Goal: Browse casually: Explore the website without a specific task or goal

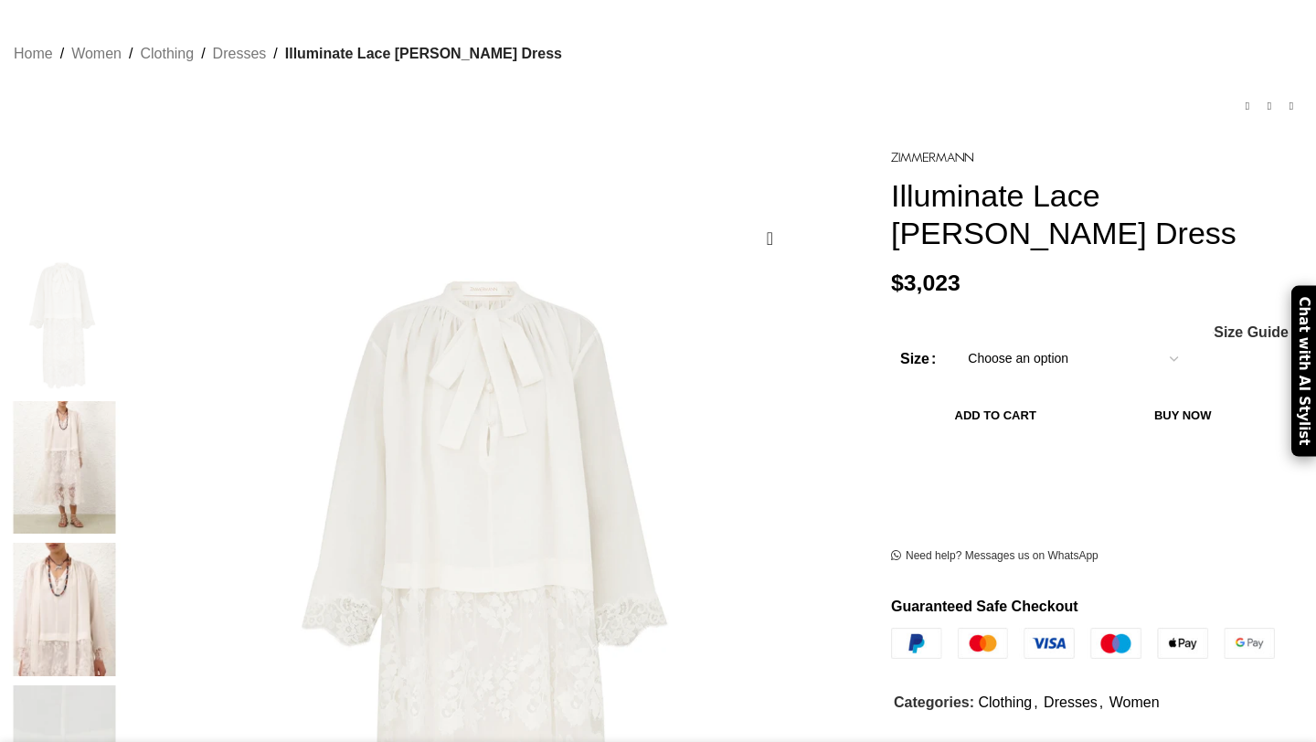
scroll to position [173, 0]
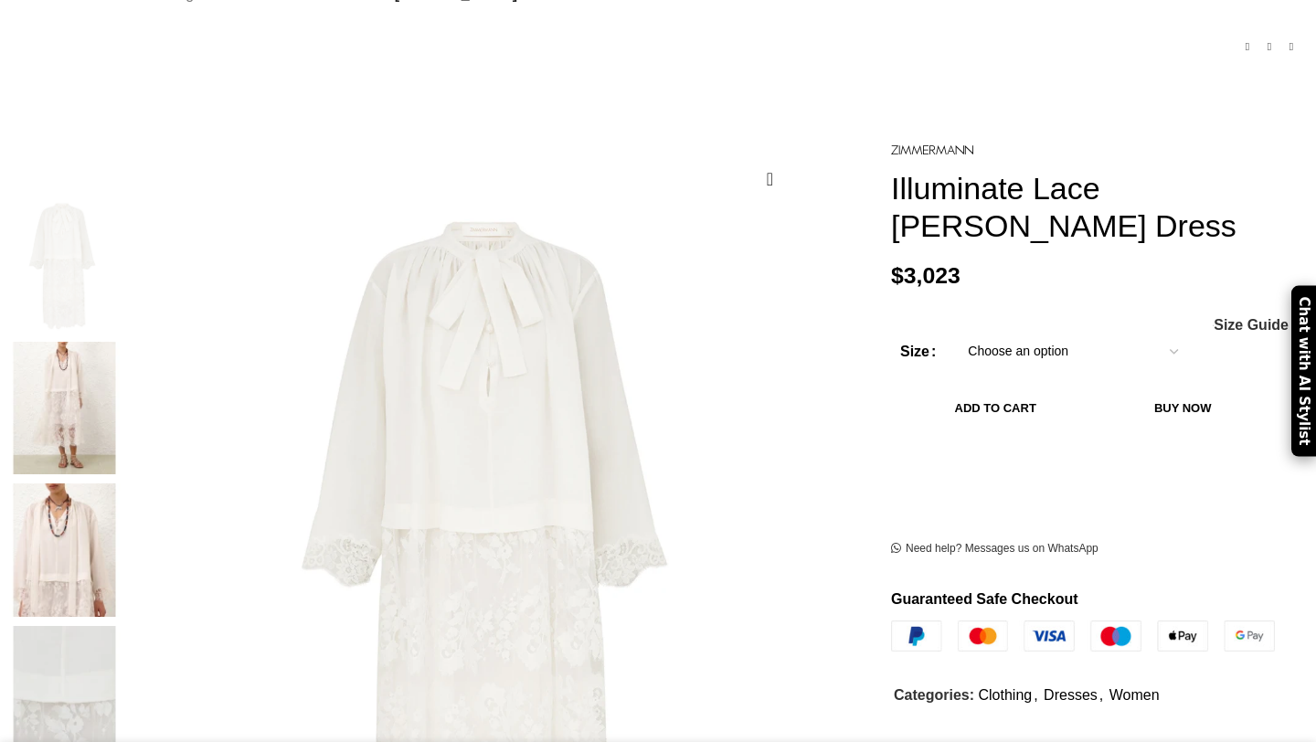
click at [121, 360] on img at bounding box center [64, 408] width 111 height 133
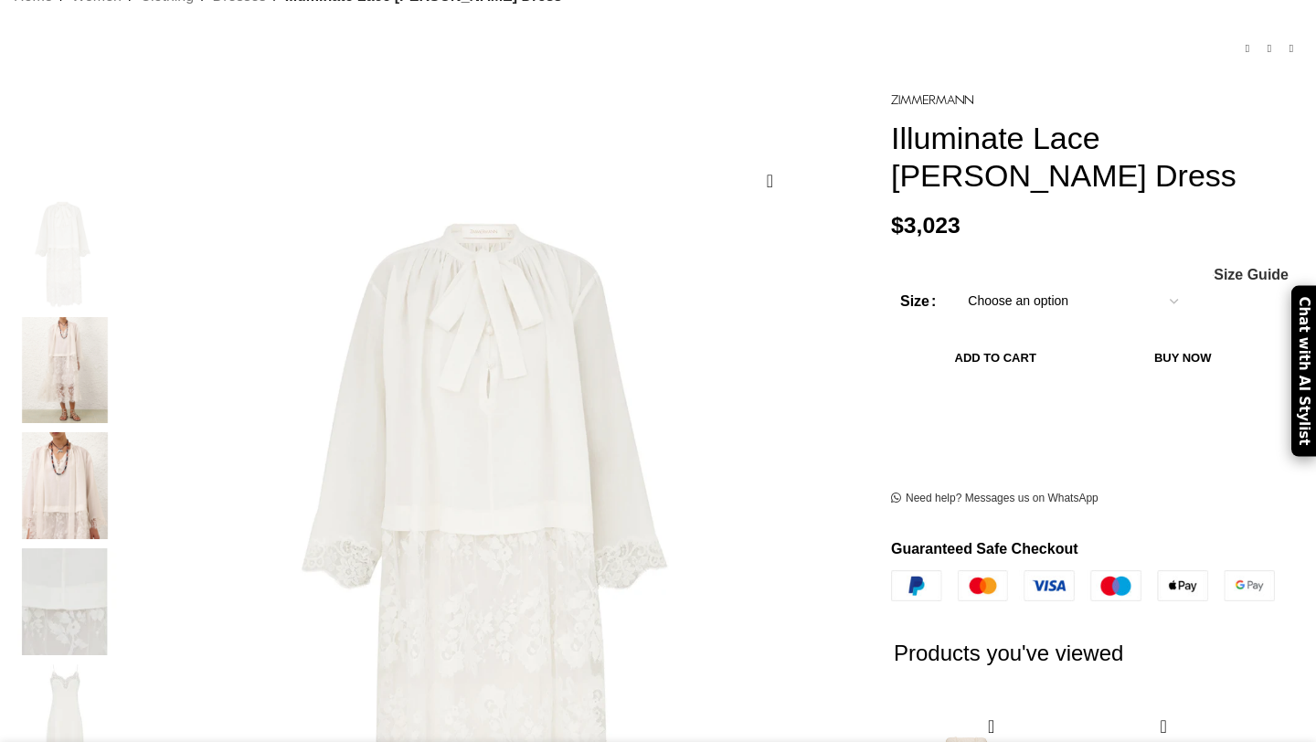
click at [121, 348] on img "2 / 6" at bounding box center [64, 370] width 111 height 107
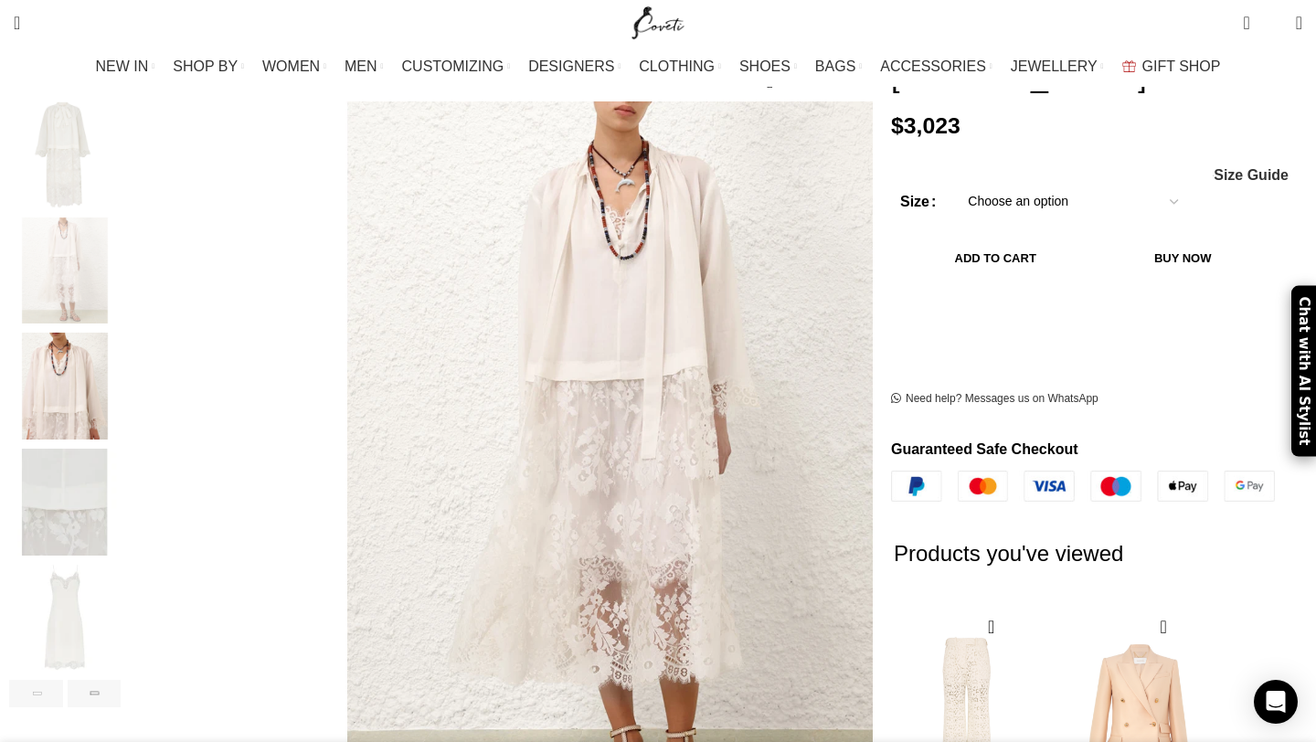
scroll to position [273, 0]
click at [121, 393] on img "3 / 6" at bounding box center [64, 385] width 111 height 107
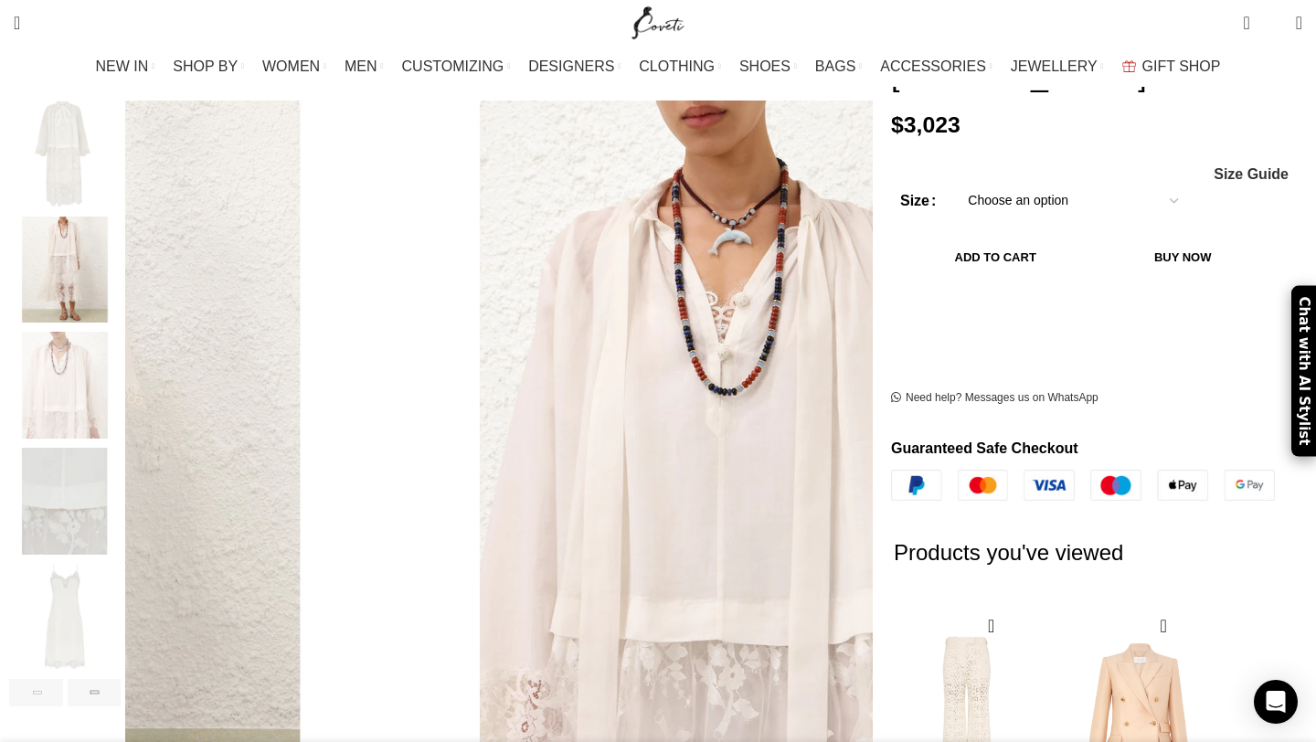
scroll to position [0, 385]
click at [121, 479] on img "4 / 6" at bounding box center [64, 501] width 111 height 107
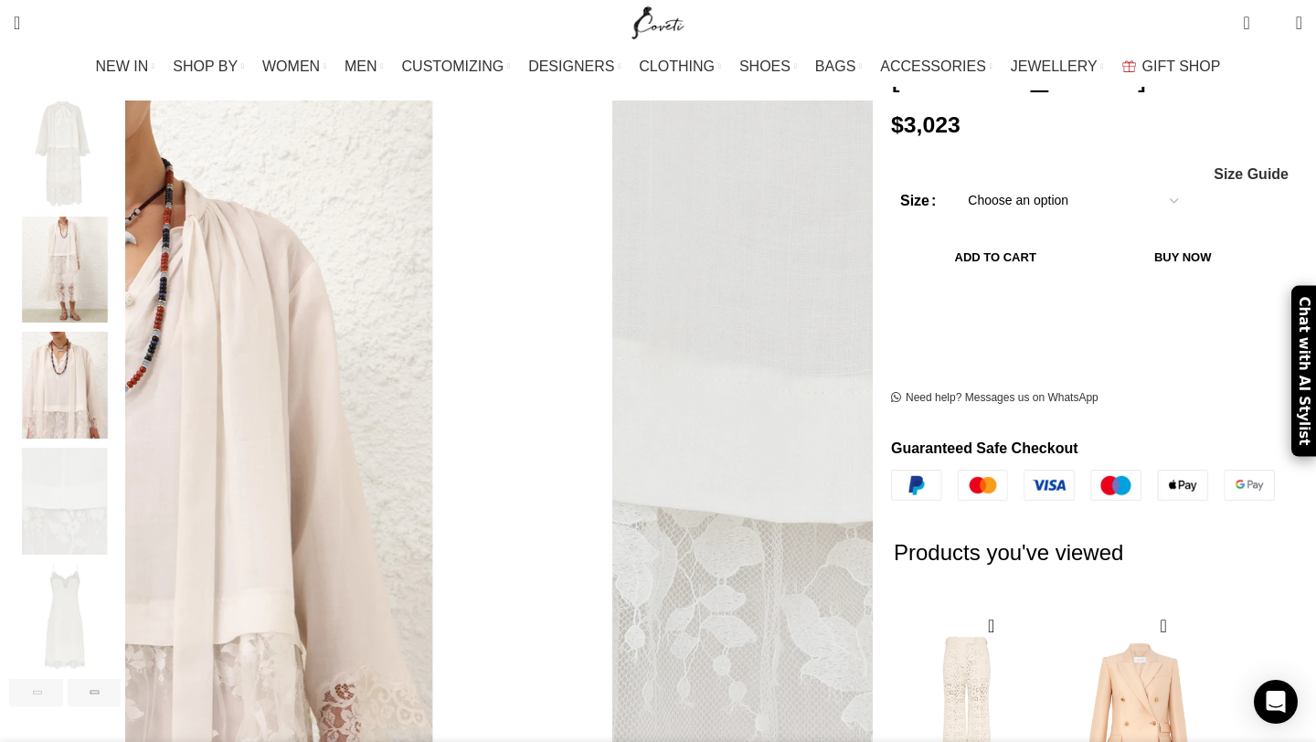
click at [121, 580] on img "5 / 6" at bounding box center [64, 617] width 111 height 107
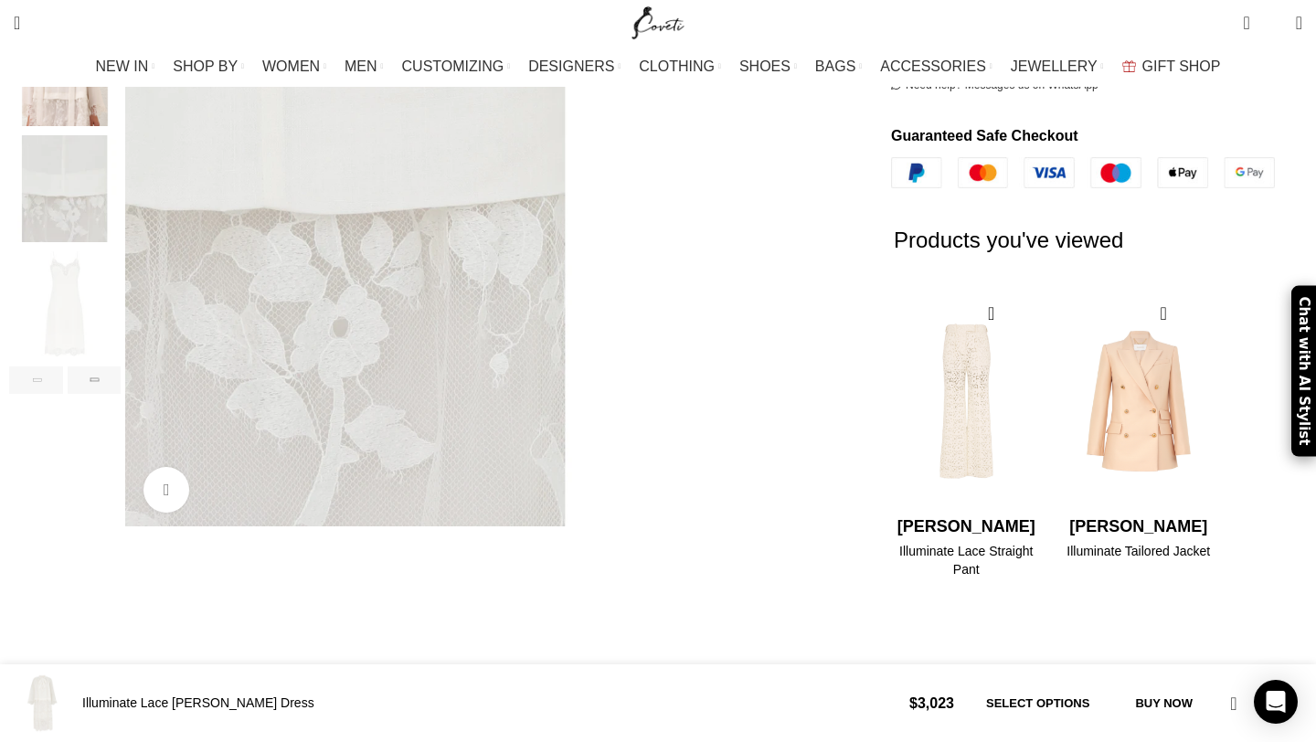
scroll to position [592, 0]
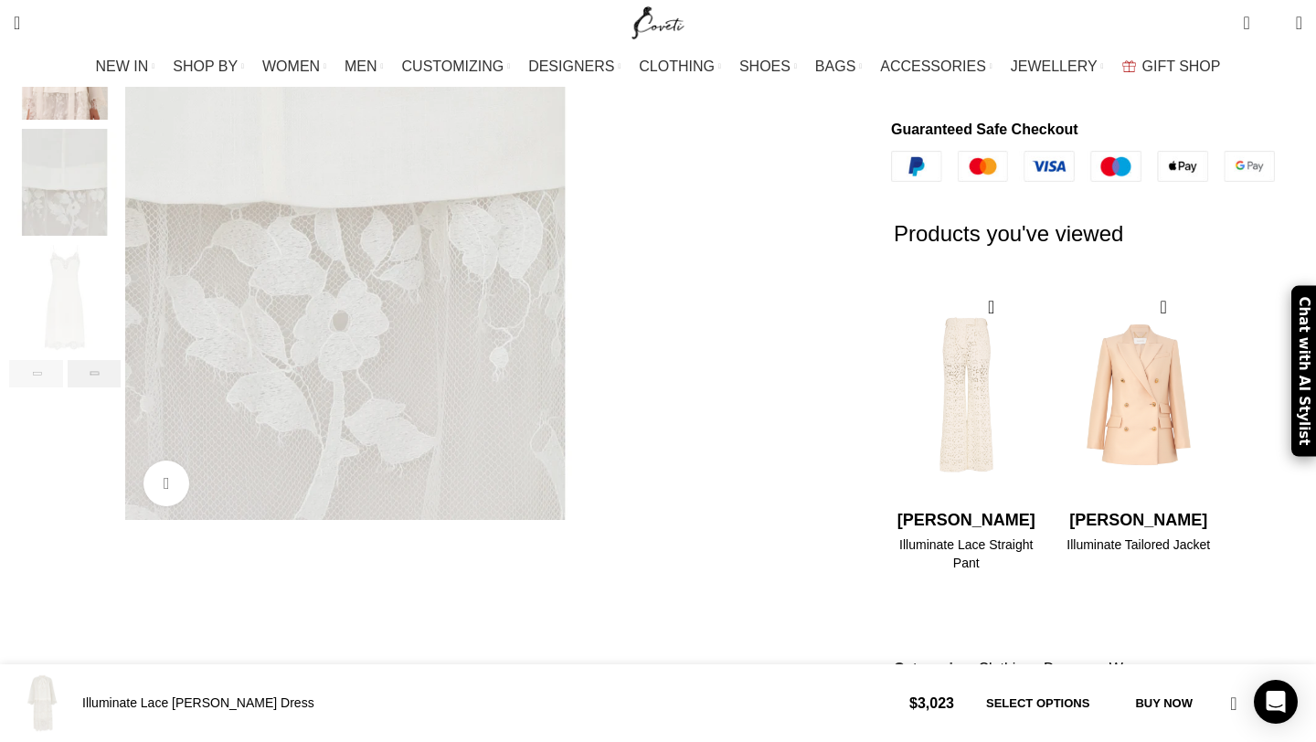
click at [122, 360] on div "Next slide" at bounding box center [95, 373] width 54 height 27
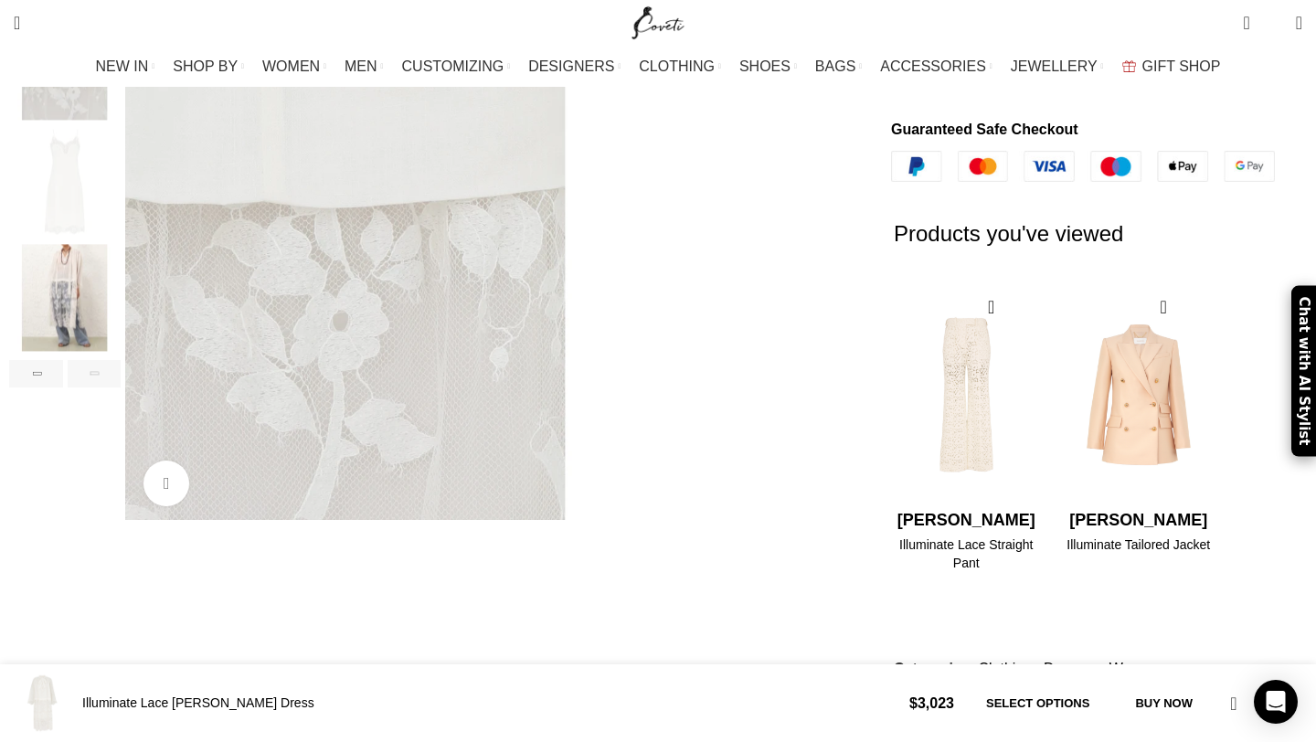
click at [121, 292] on img "6 / 6" at bounding box center [64, 298] width 111 height 107
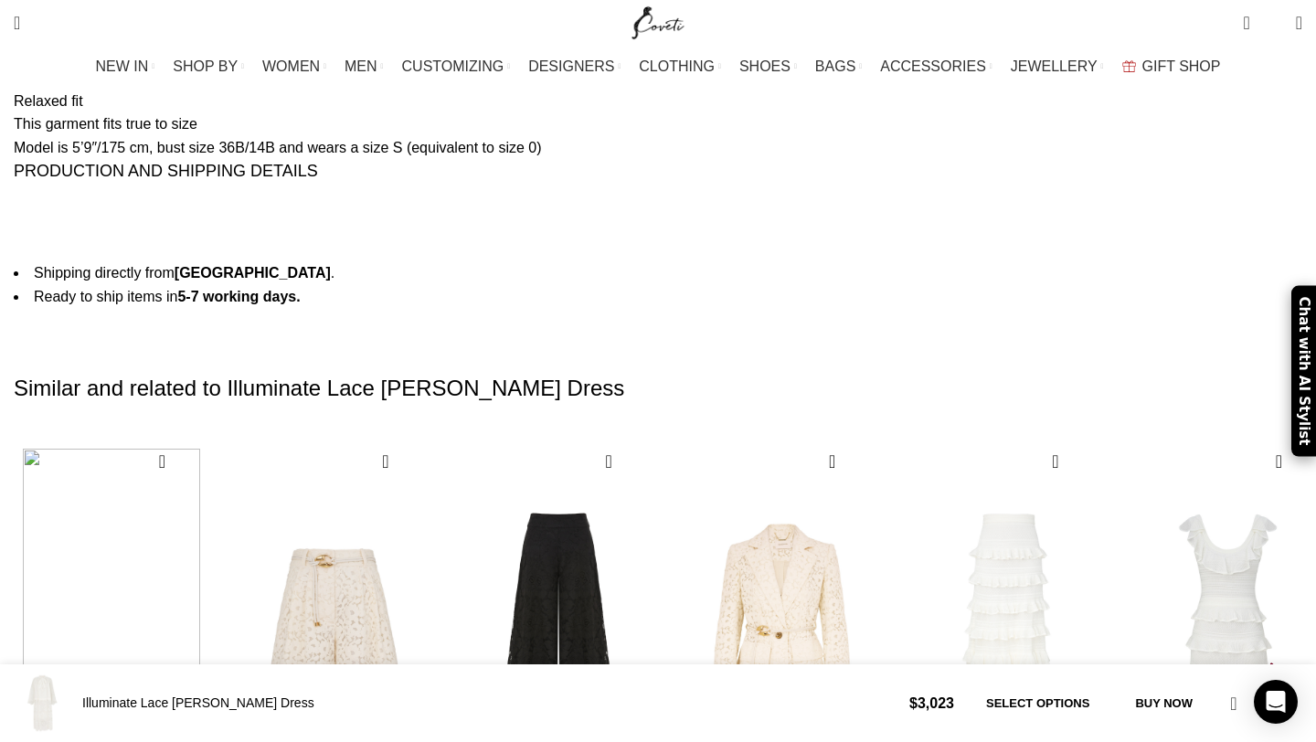
scroll to position [0, 2115]
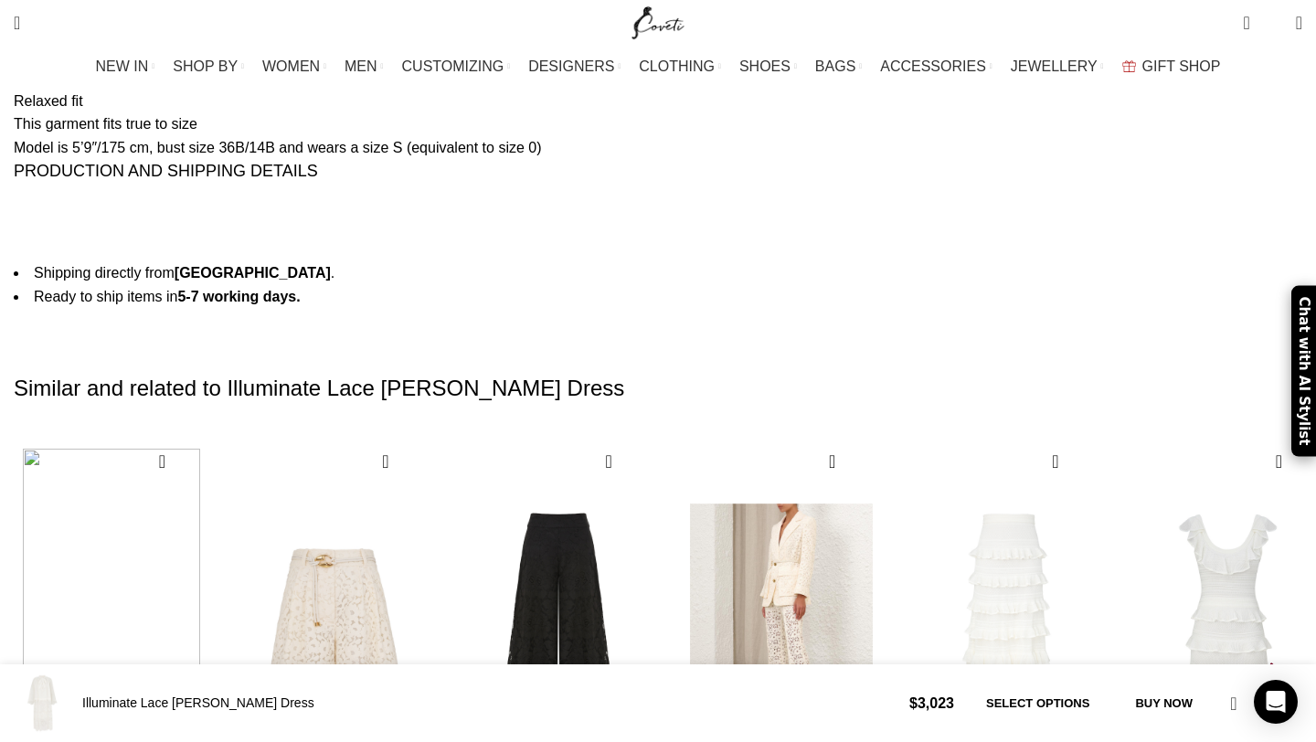
click at [883, 434] on img "4 / 30" at bounding box center [782, 622] width 202 height 376
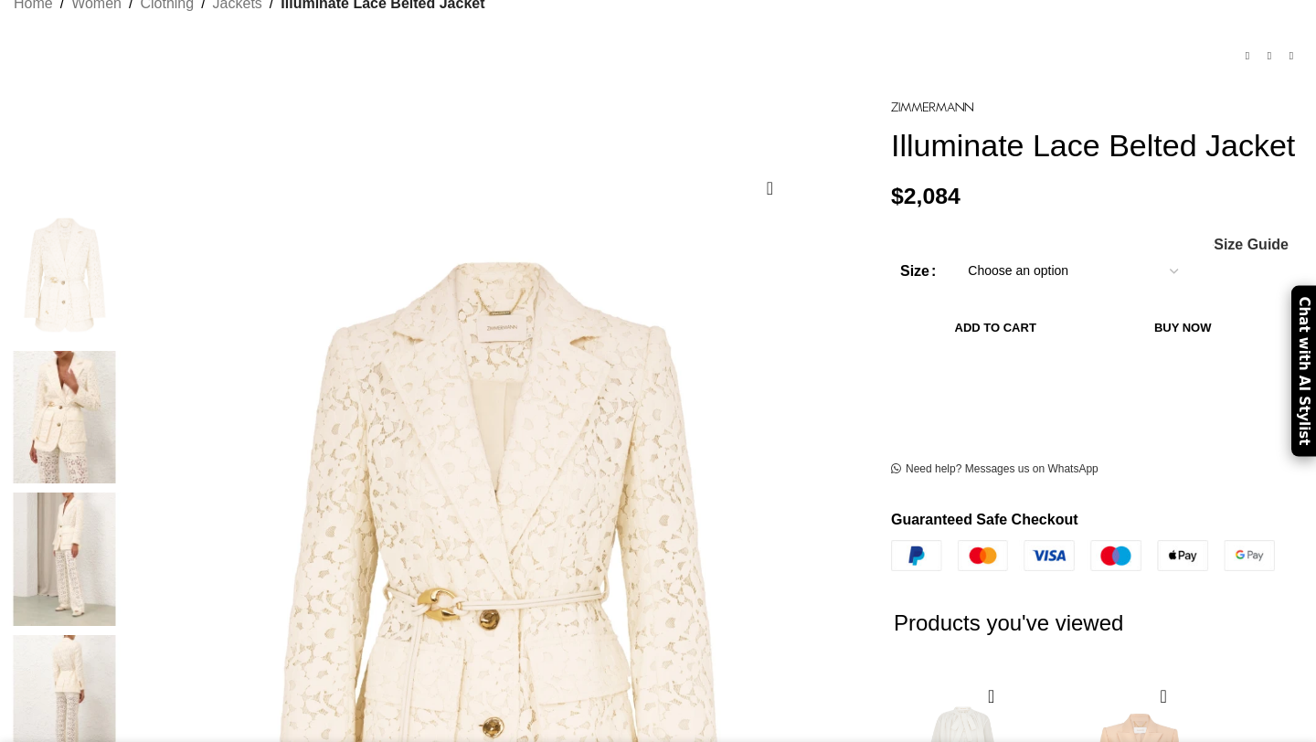
scroll to position [180, 0]
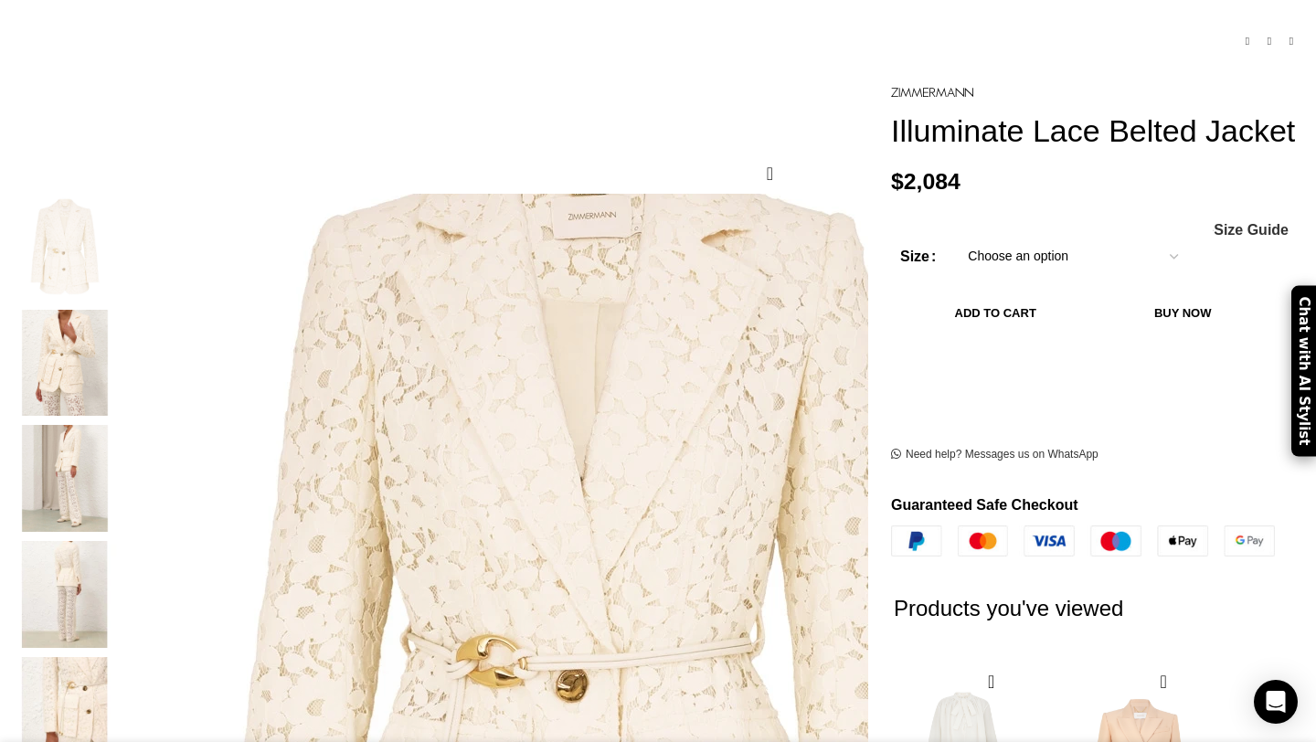
click at [121, 353] on img "2 / 7" at bounding box center [64, 363] width 111 height 107
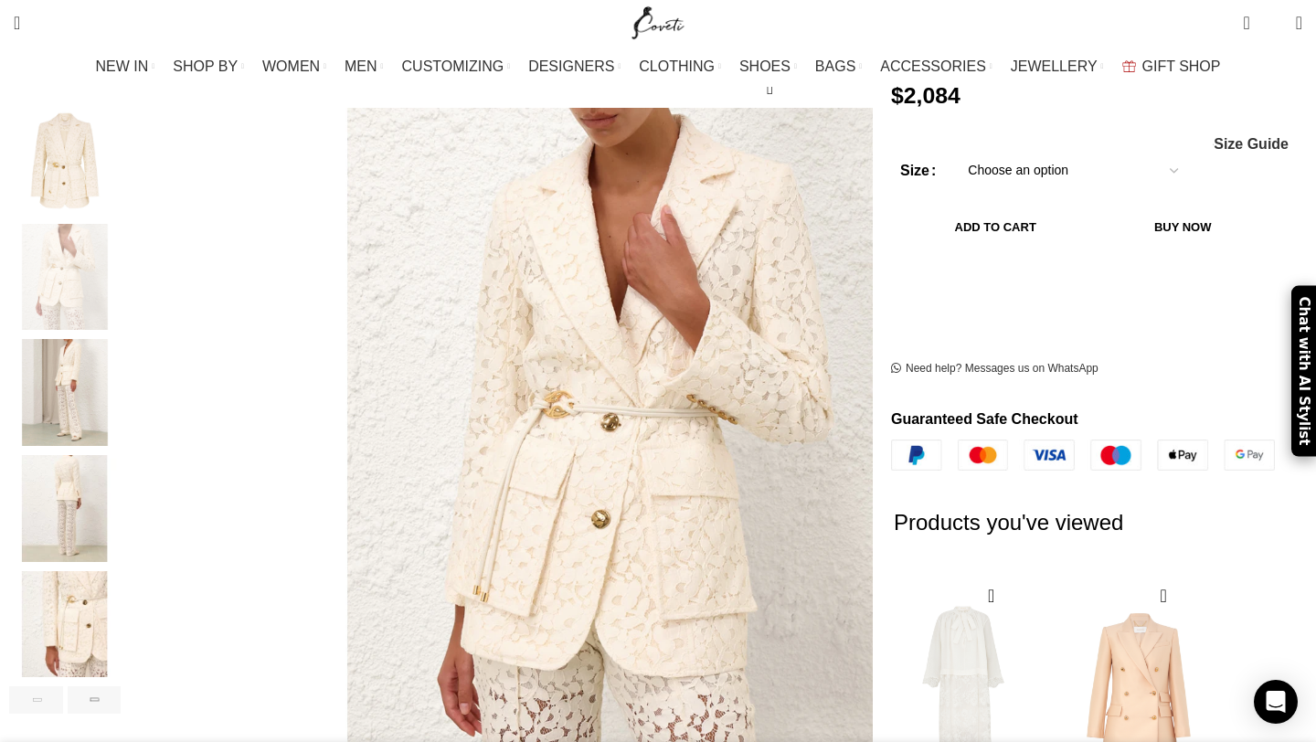
scroll to position [261, 0]
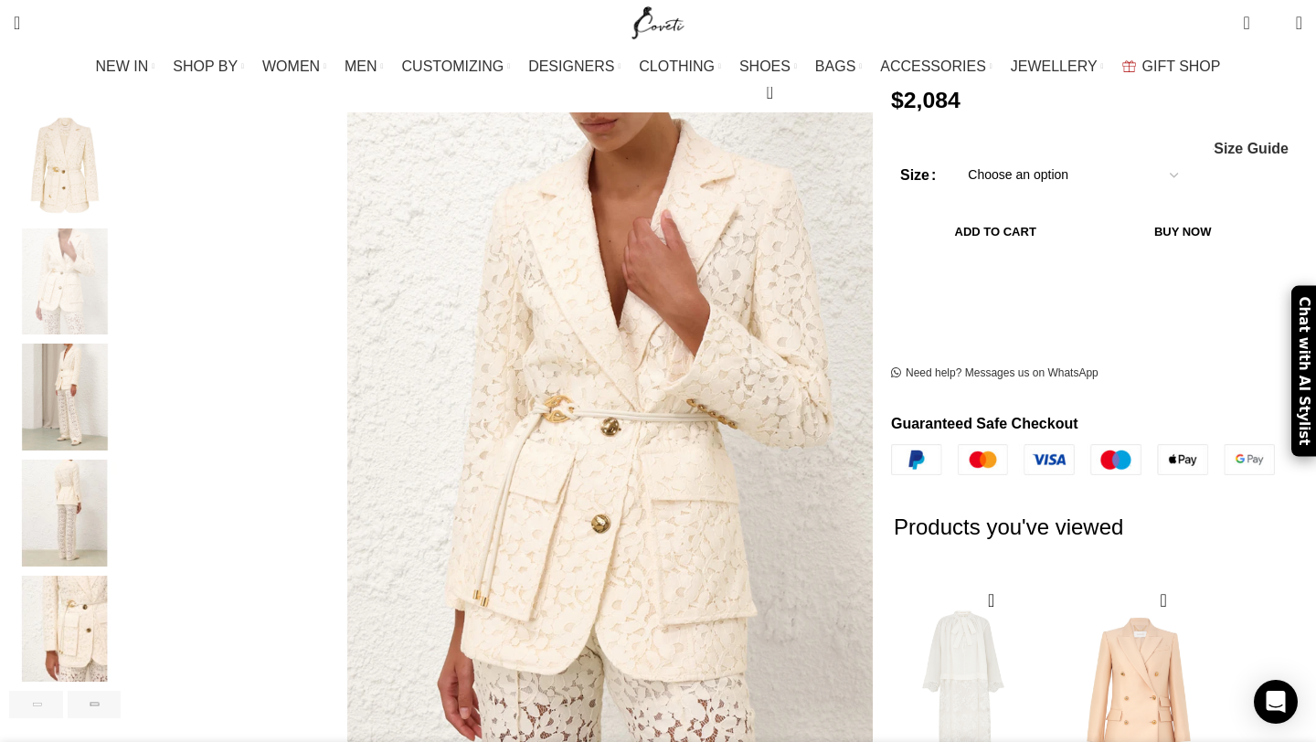
click at [121, 496] on img "4 / 7" at bounding box center [64, 513] width 111 height 107
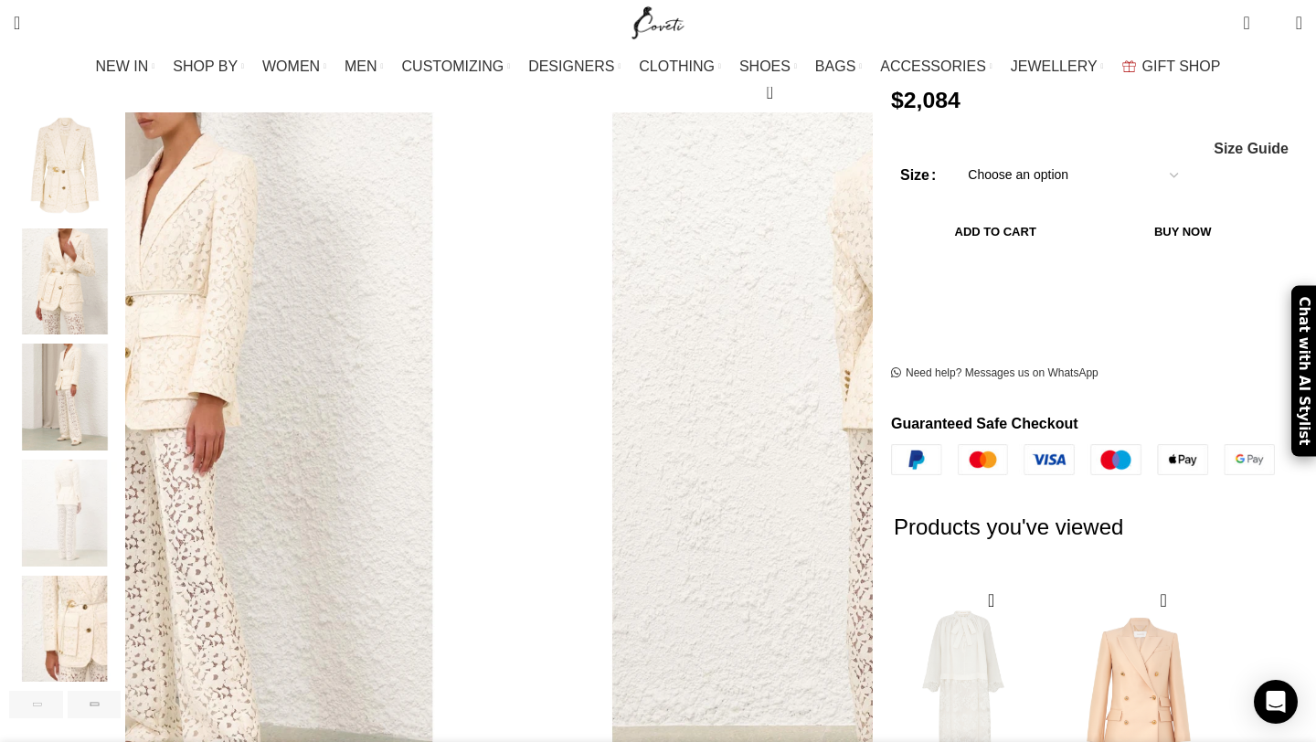
scroll to position [0, 192]
click at [121, 364] on img "3 / 7" at bounding box center [64, 397] width 111 height 107
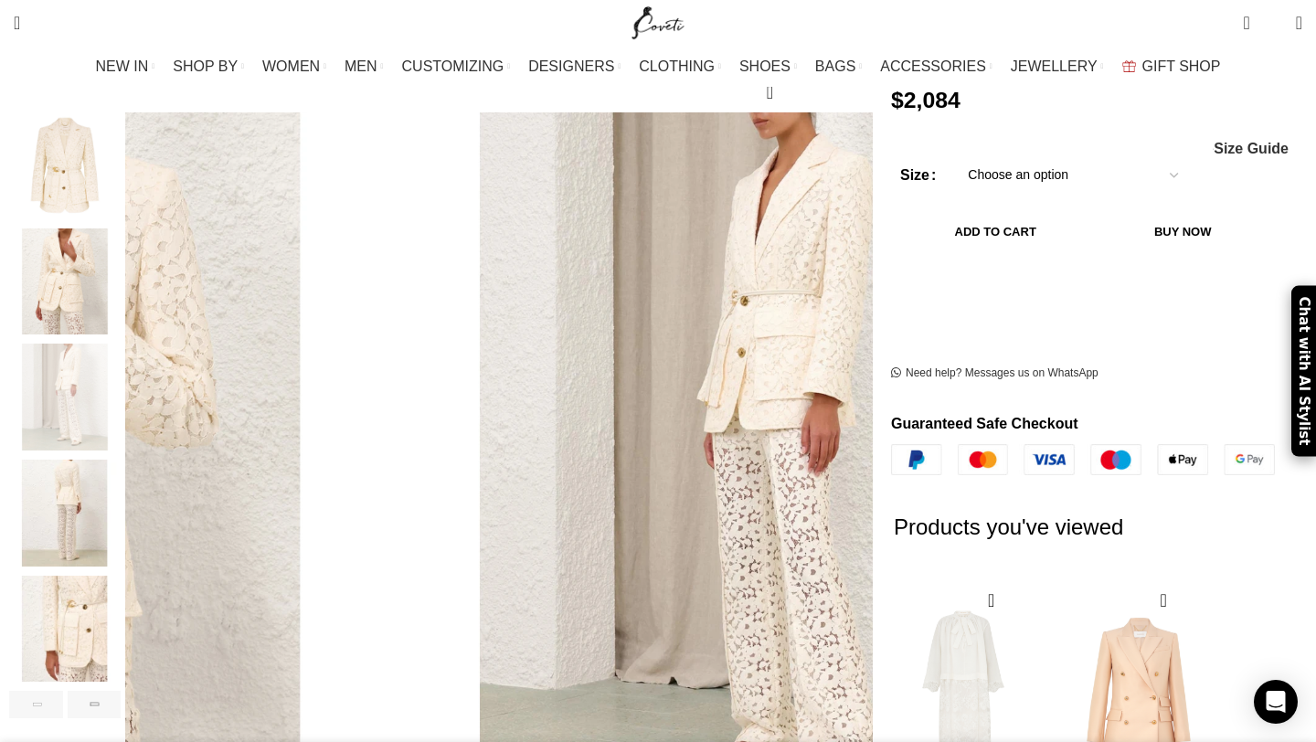
click at [121, 578] on img "5 / 7" at bounding box center [64, 629] width 111 height 107
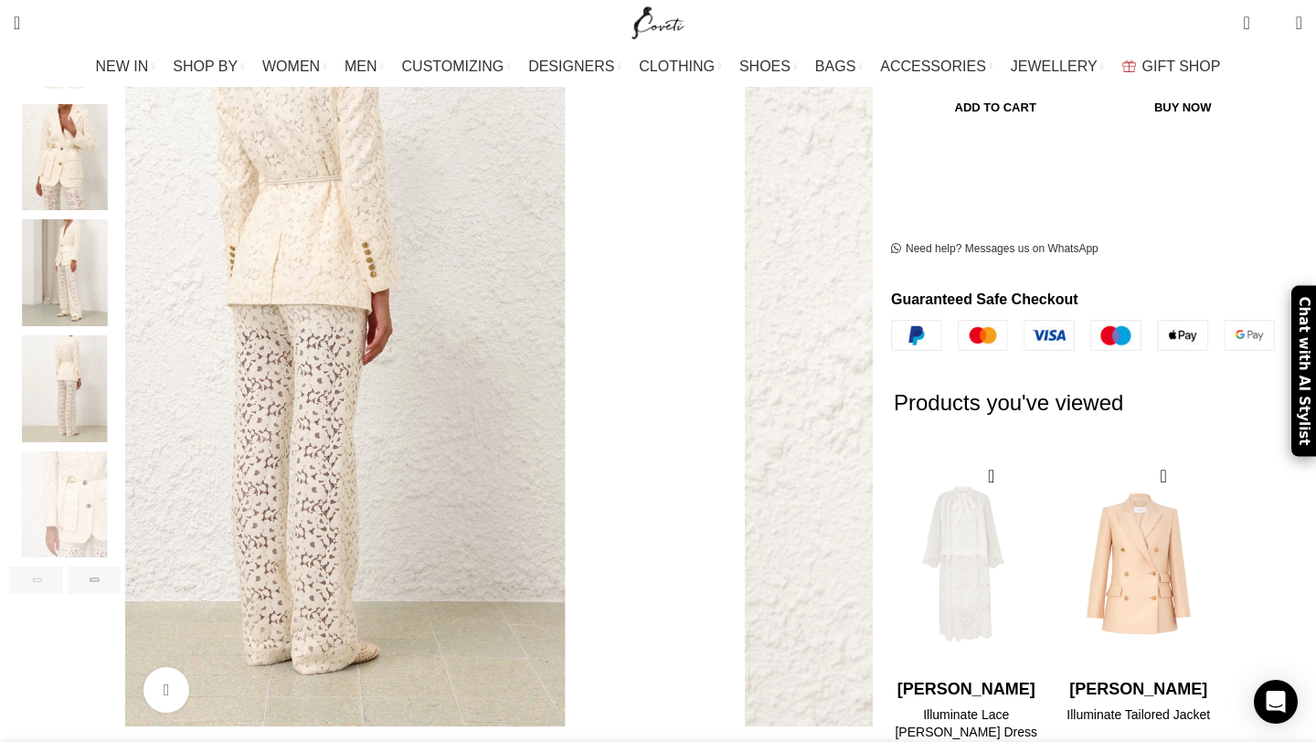
scroll to position [395, 0]
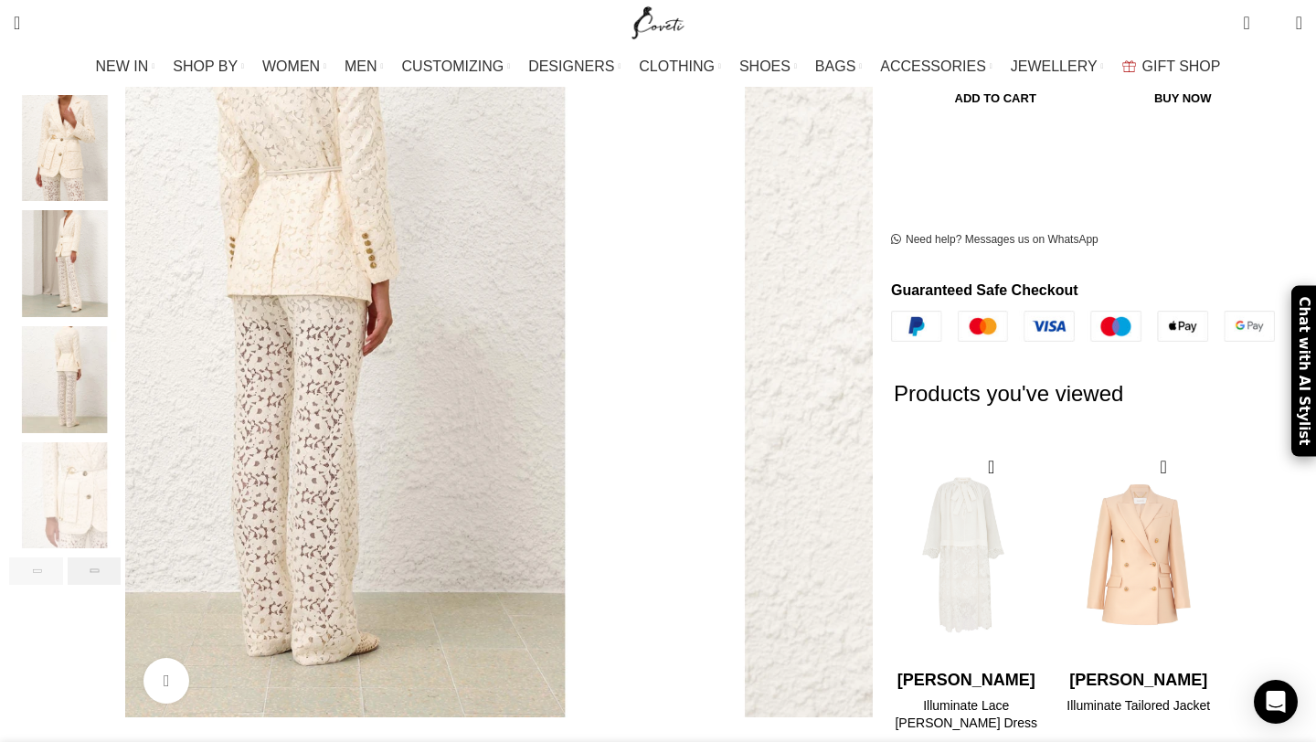
click at [122, 557] on div "Next slide" at bounding box center [95, 570] width 54 height 27
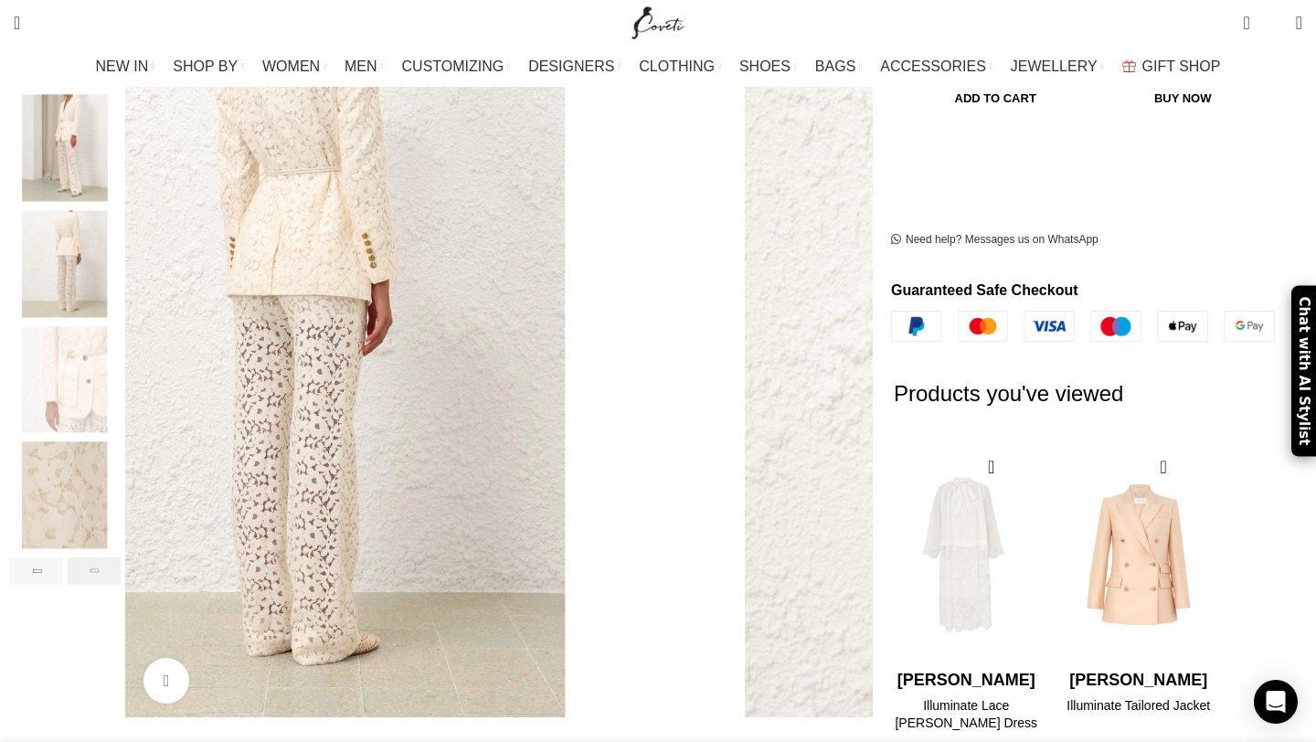
click at [122, 557] on div "Next slide" at bounding box center [95, 570] width 54 height 27
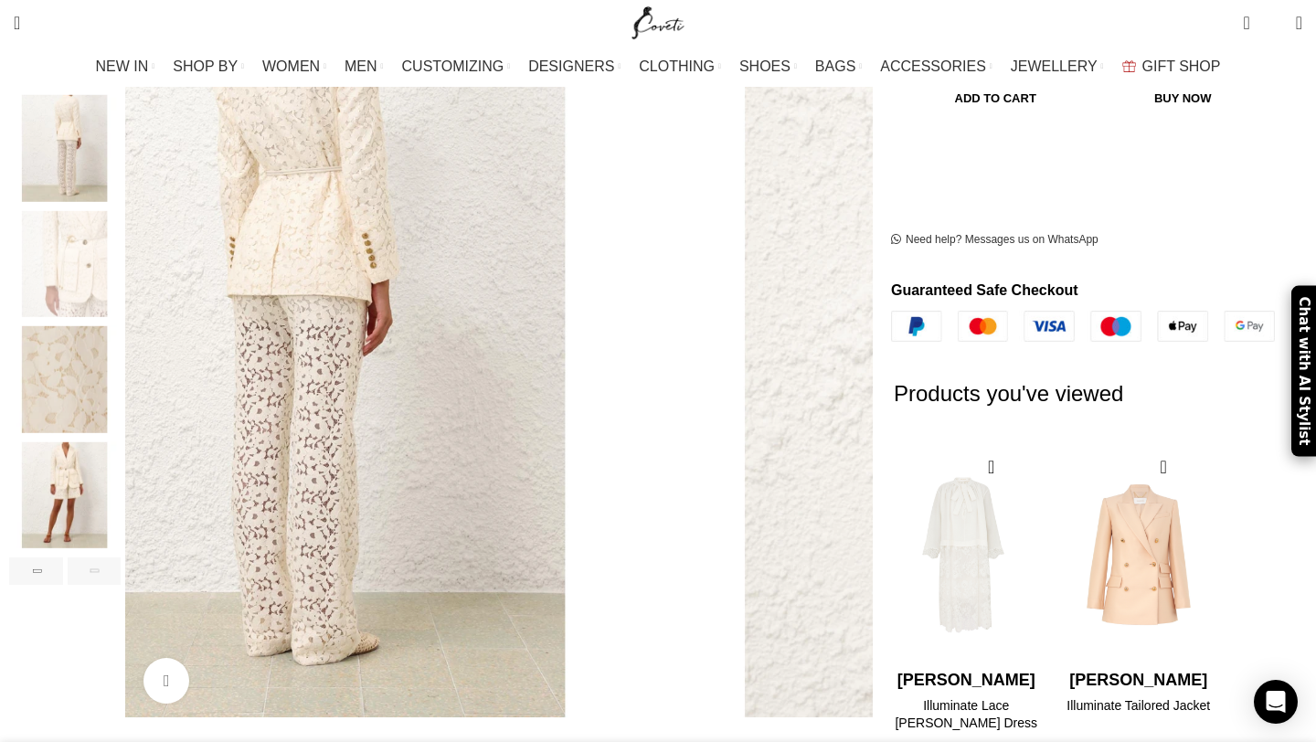
click at [121, 450] on img "7 / 7" at bounding box center [64, 495] width 111 height 107
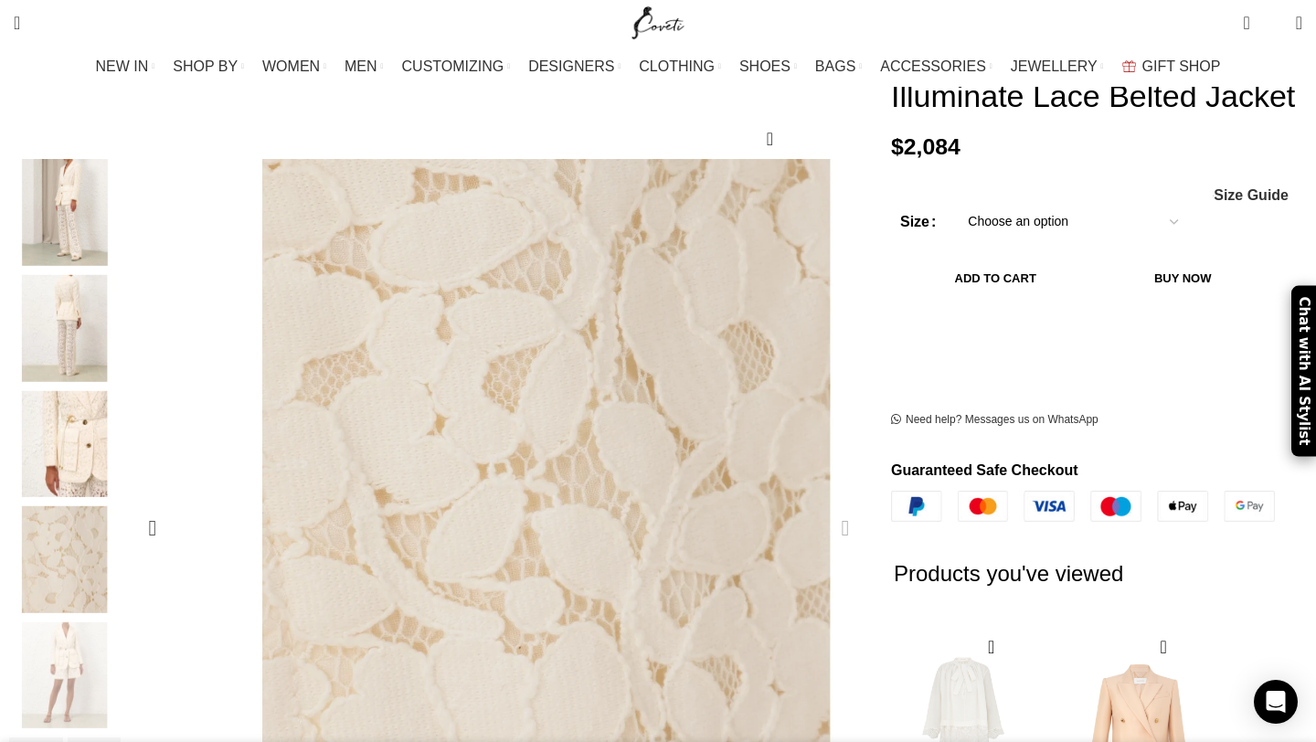
scroll to position [0, 577]
click at [121, 188] on img "3 / 7" at bounding box center [64, 212] width 111 height 107
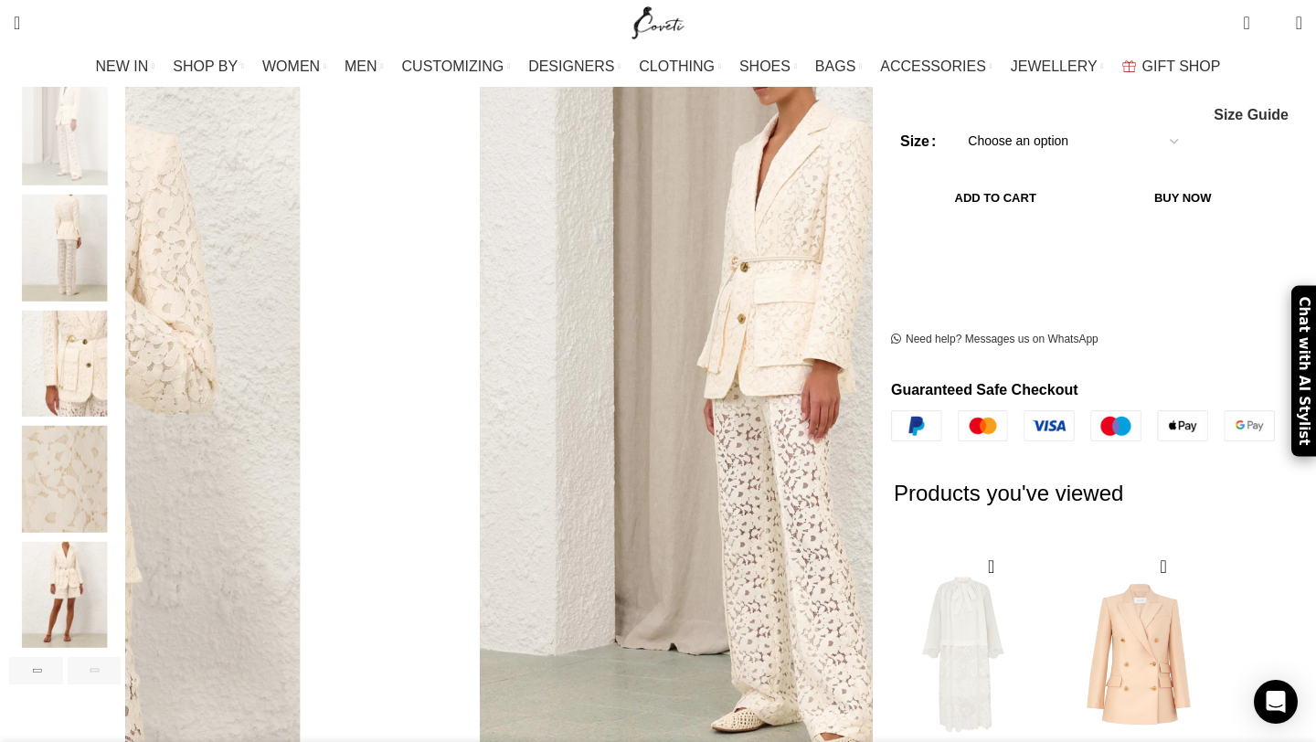
scroll to position [0, 769]
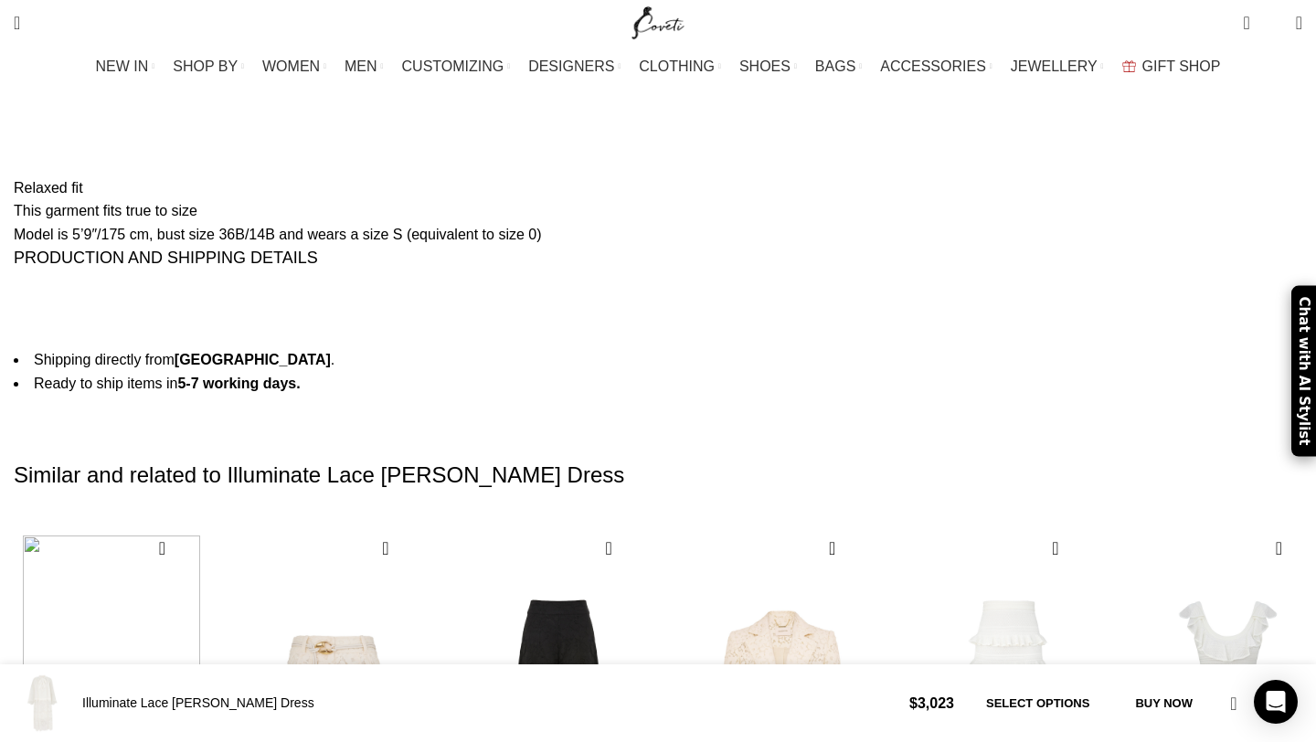
scroll to position [2798, 0]
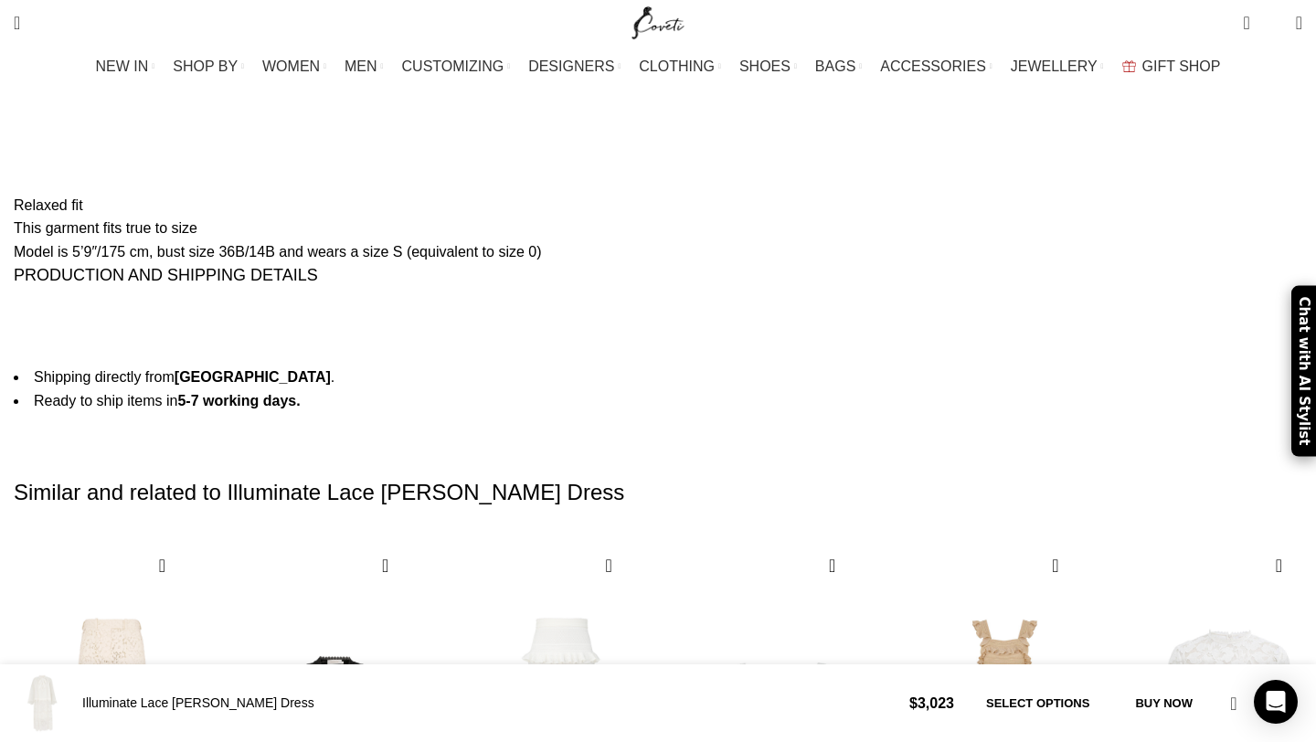
scroll to position [0, 192]
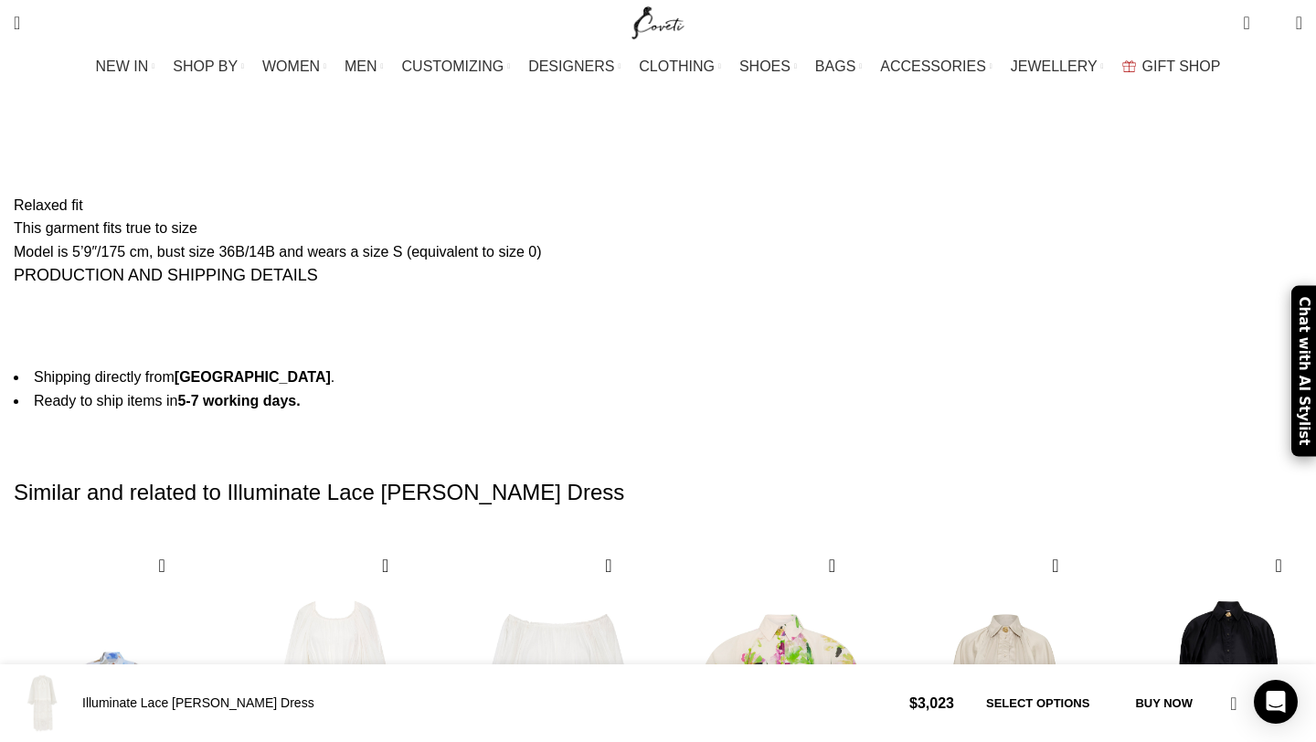
scroll to position [0, 385]
